Goal: Find contact information: Find contact information

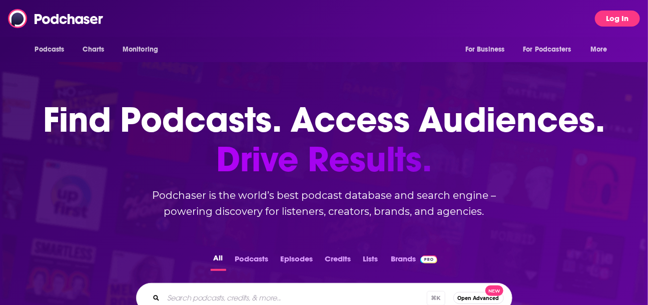
click at [628, 14] on button "Log In" at bounding box center [617, 19] width 45 height 16
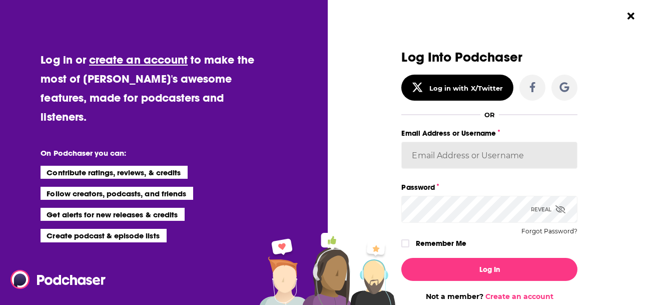
click at [445, 151] on input "Email Address or Username" at bounding box center [489, 155] width 176 height 27
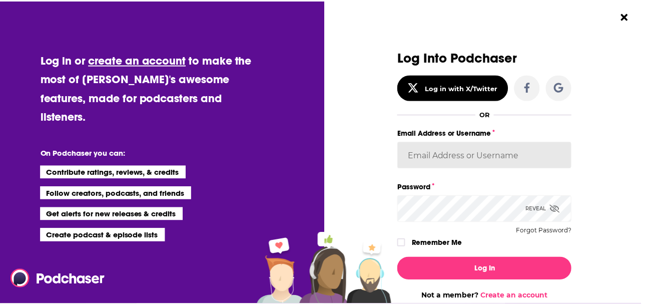
scroll to position [3, 0]
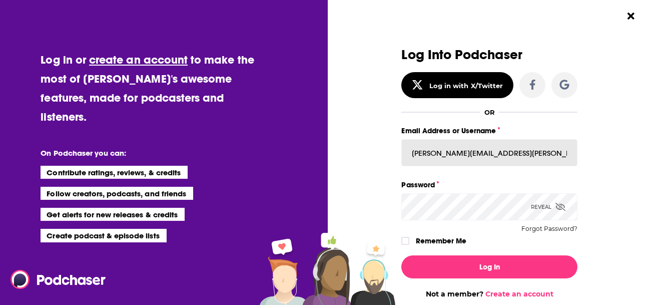
click at [401, 255] on button "Log In" at bounding box center [489, 266] width 176 height 23
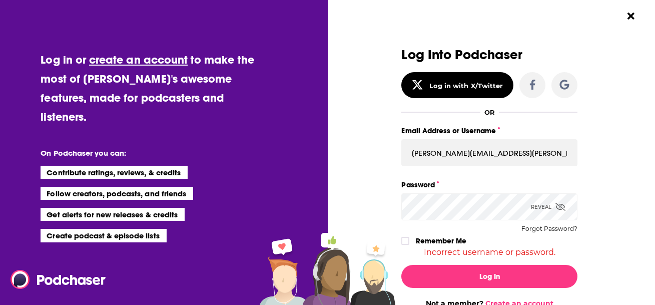
click at [558, 206] on icon "Dialog" at bounding box center [560, 207] width 10 height 8
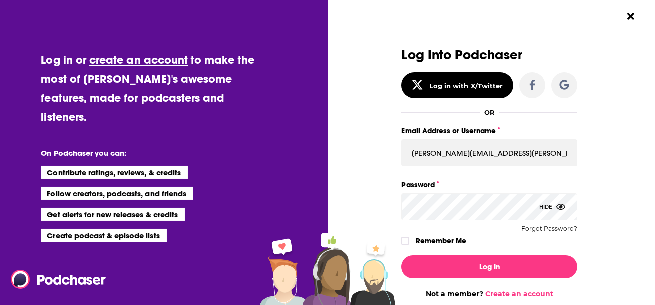
click at [433, 238] on label "Remember Me" at bounding box center [441, 240] width 51 height 13
click at [408, 245] on input "rememberMe" at bounding box center [405, 245] width 6 height 0
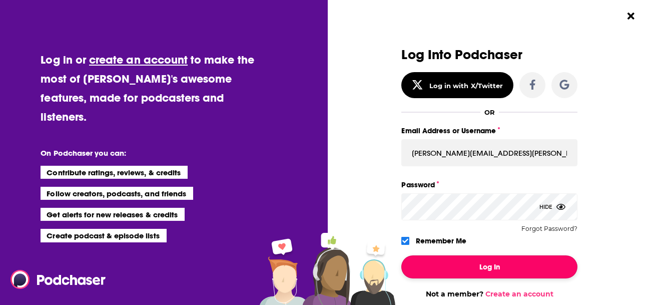
click at [467, 259] on button "Log In" at bounding box center [489, 266] width 176 height 23
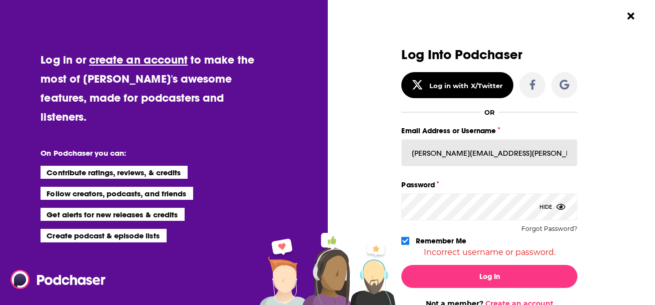
click at [444, 151] on input "[PERSON_NAME][EMAIL_ADDRESS][PERSON_NAME][DOMAIN_NAME]" at bounding box center [489, 152] width 176 height 27
click at [440, 154] on input "[PERSON_NAME][EMAIL_ADDRESS][PERSON_NAME][DOMAIN_NAME]" at bounding box center [489, 152] width 176 height 27
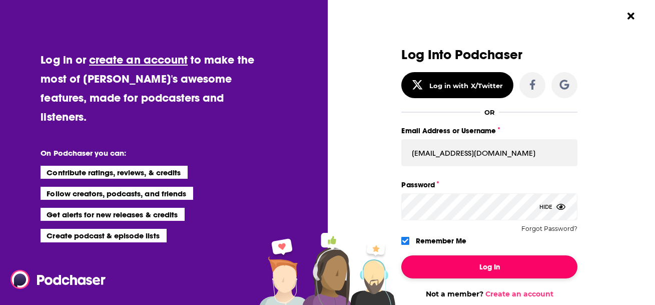
click at [456, 266] on button "Log In" at bounding box center [489, 266] width 176 height 23
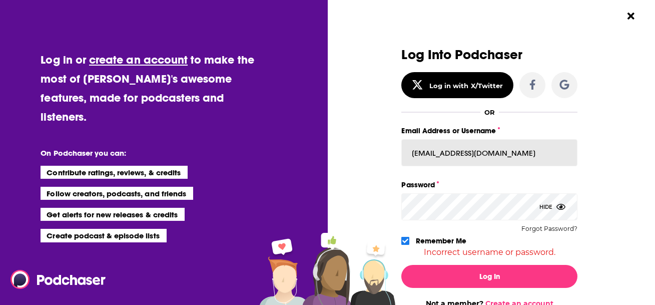
click at [502, 156] on input "[EMAIL_ADDRESS][DOMAIN_NAME]" at bounding box center [489, 152] width 176 height 27
click at [514, 152] on input "[EMAIL_ADDRESS][DOMAIN_NAME]" at bounding box center [489, 152] width 176 height 27
drag, startPoint x: 514, startPoint y: 152, endPoint x: 442, endPoint y: 151, distance: 72.5
click at [442, 151] on input "[EMAIL_ADDRESS][DOMAIN_NAME]" at bounding box center [489, 152] width 176 height 27
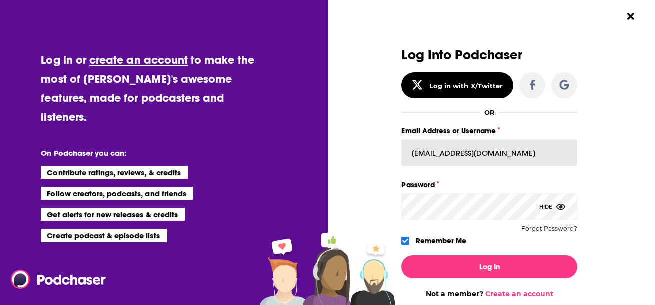
click at [401, 255] on button "Log In" at bounding box center [489, 266] width 176 height 23
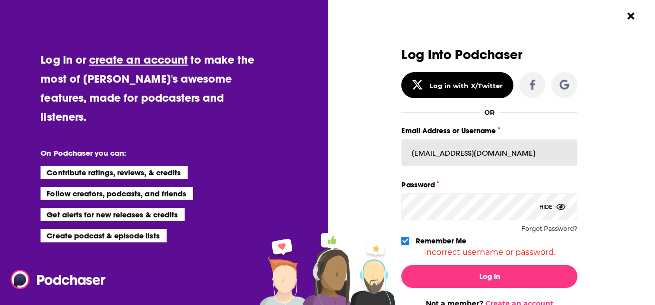
click at [453, 151] on input "[EMAIL_ADDRESS][DOMAIN_NAME]" at bounding box center [489, 152] width 176 height 27
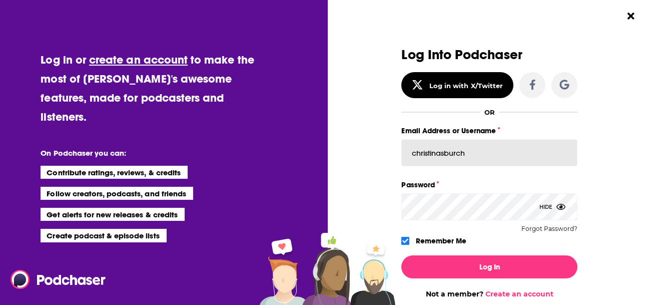
type input "christinasburch"
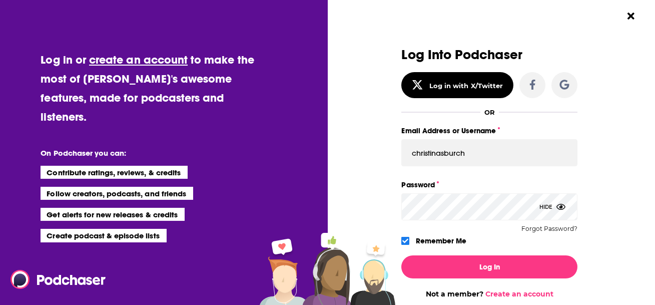
click at [490, 253] on div "Log In Not a member? Create an account" at bounding box center [489, 272] width 176 height 51
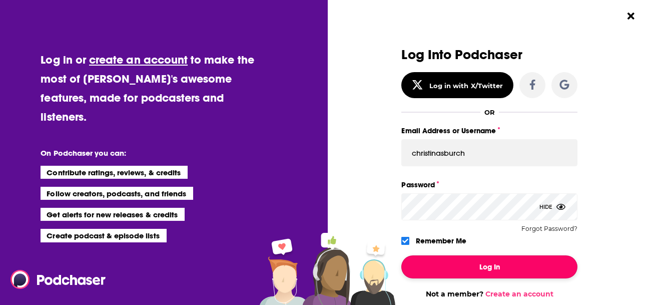
click at [491, 261] on button "Log In" at bounding box center [489, 266] width 176 height 23
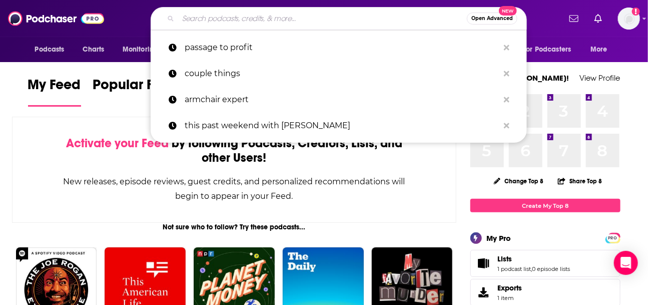
click at [241, 21] on input "Search podcasts, credits, & more..." at bounding box center [322, 19] width 289 height 16
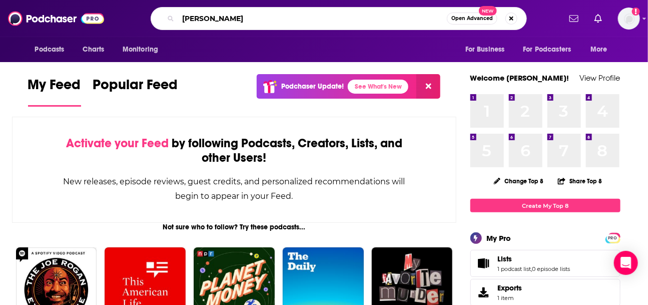
type input "[PERSON_NAME]"
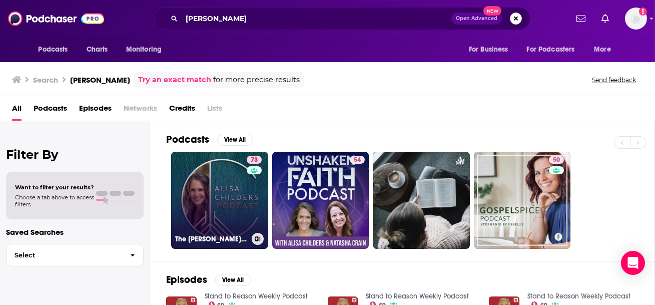
click at [231, 198] on link "73 The [PERSON_NAME] Podcast" at bounding box center [219, 200] width 97 height 97
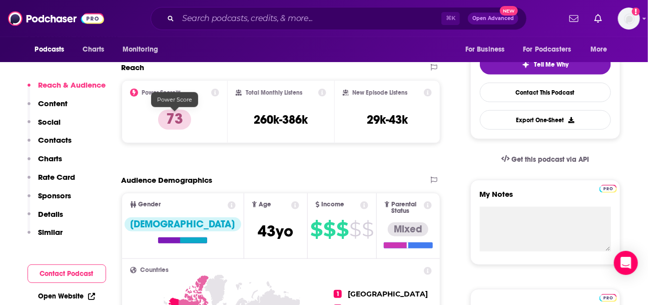
scroll to position [240, 0]
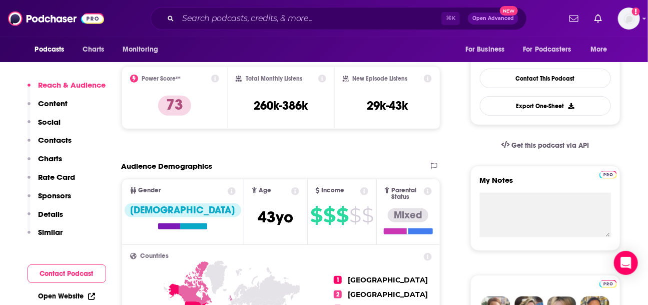
click at [63, 142] on p "Contacts" at bounding box center [56, 140] width 34 height 10
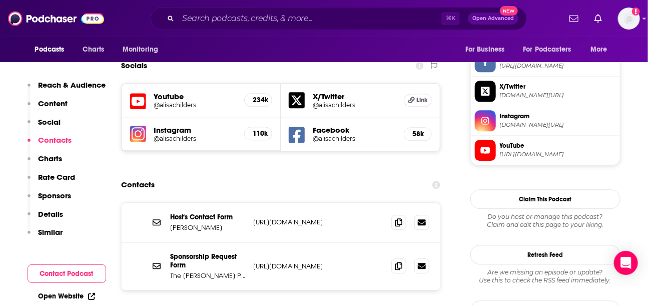
scroll to position [834, 0]
